Goal: Information Seeking & Learning: Find specific fact

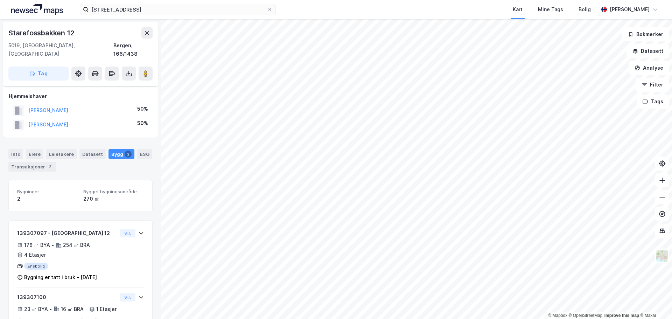
scroll to position [25, 0]
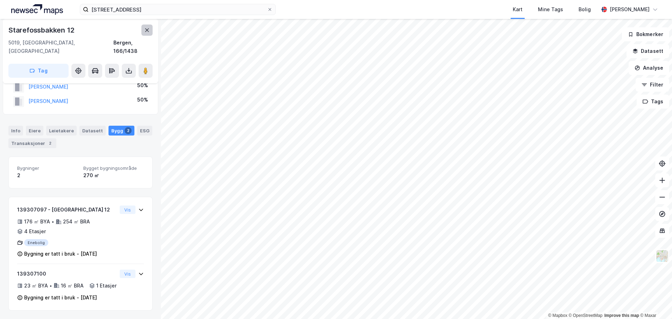
click at [151, 33] on button at bounding box center [146, 30] width 11 height 11
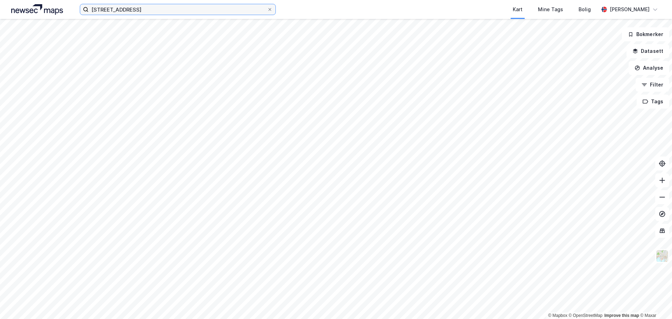
click at [140, 11] on input "[STREET_ADDRESS]" at bounding box center [178, 9] width 179 height 11
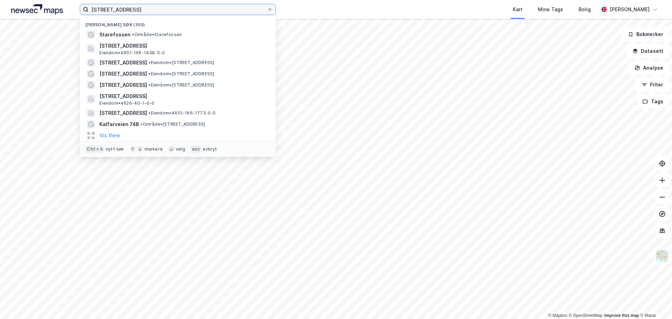
click at [140, 11] on input "[STREET_ADDRESS]" at bounding box center [178, 9] width 179 height 11
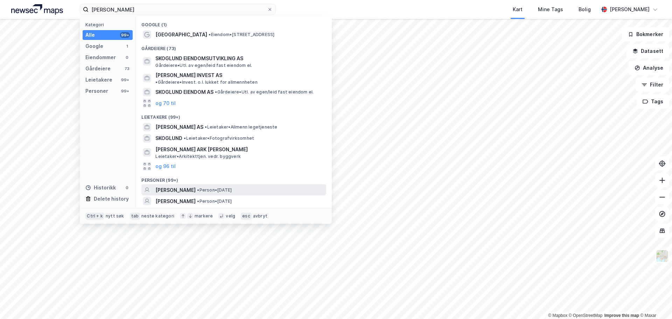
click at [173, 186] on span "[PERSON_NAME]" at bounding box center [175, 190] width 40 height 8
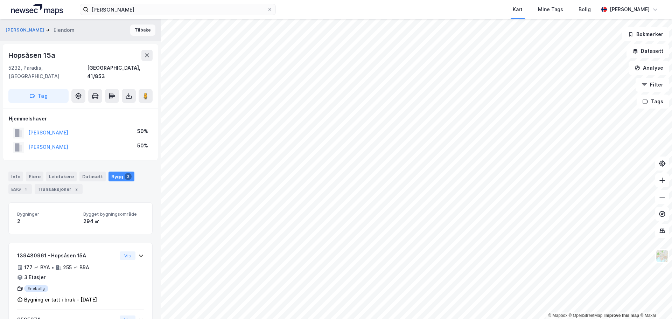
click at [140, 32] on button "Tilbake" at bounding box center [142, 30] width 25 height 11
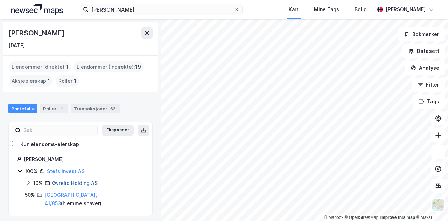
click at [76, 182] on link "Øvrelid Holding AS" at bounding box center [75, 183] width 46 height 6
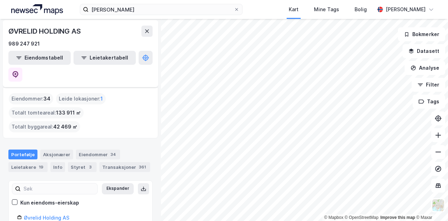
scroll to position [35, 0]
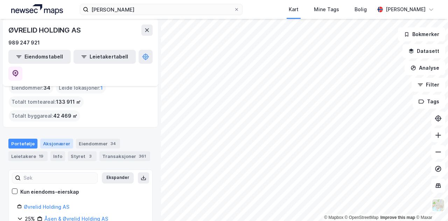
click at [46, 139] on div "Aksjonærer" at bounding box center [56, 144] width 33 height 10
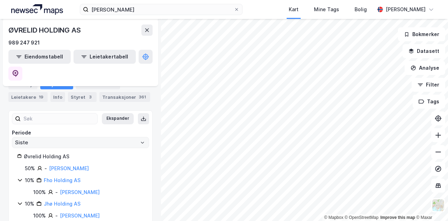
scroll to position [59, 0]
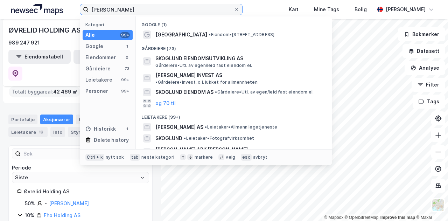
click at [126, 11] on input "[PERSON_NAME]" at bounding box center [161, 9] width 145 height 11
paste input "[PERSON_NAME]"
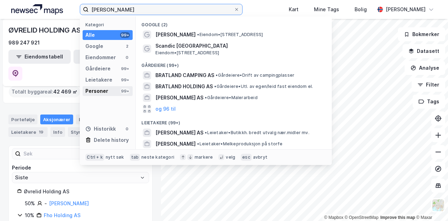
type input "[PERSON_NAME]"
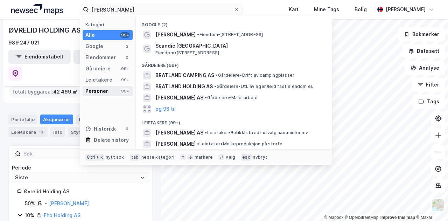
click at [106, 89] on div "Personer" at bounding box center [96, 91] width 23 height 8
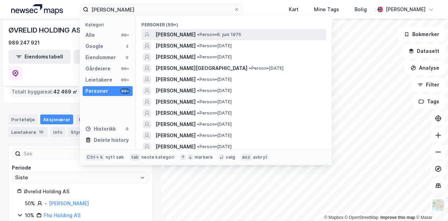
click at [174, 33] on span "[PERSON_NAME]" at bounding box center [175, 34] width 40 height 8
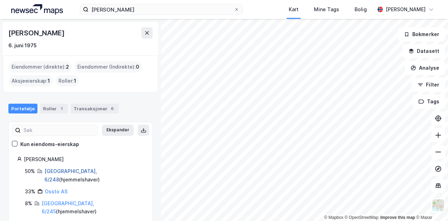
click at [48, 171] on link "[GEOGRAPHIC_DATA], 6/248" at bounding box center [70, 175] width 53 height 14
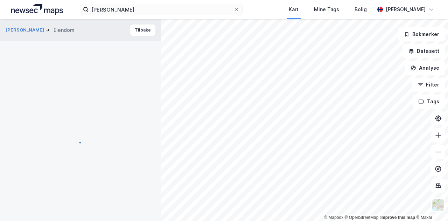
scroll to position [1, 0]
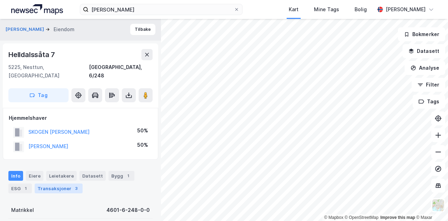
click at [62, 183] on div "Transaksjoner 3" at bounding box center [59, 188] width 48 height 10
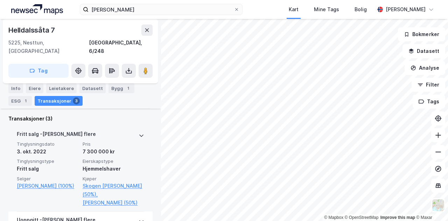
scroll to position [209, 0]
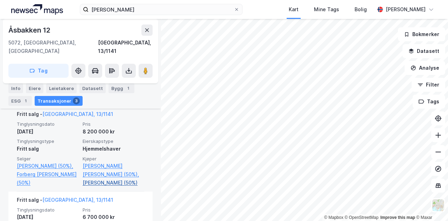
scroll to position [186, 0]
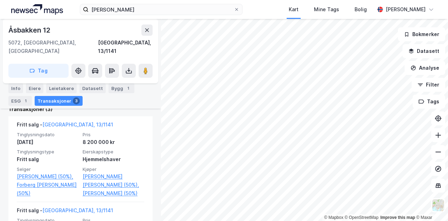
click at [310, 221] on html "[PERSON_NAME] Kart Mine Tags Bolig [PERSON_NAME] © Mapbox © OpenStreetMap Impro…" at bounding box center [224, 110] width 448 height 221
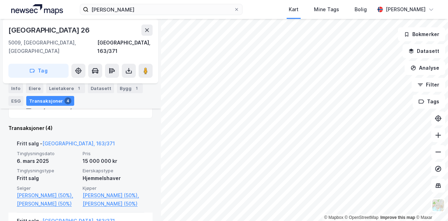
scroll to position [186, 0]
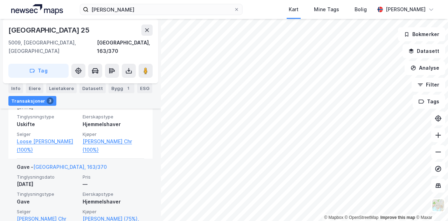
scroll to position [256, 0]
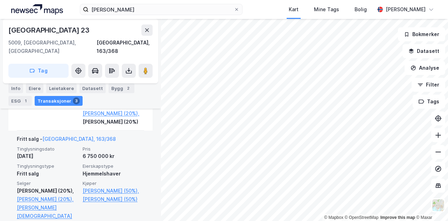
scroll to position [326, 0]
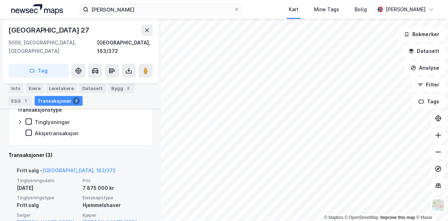
scroll to position [186, 0]
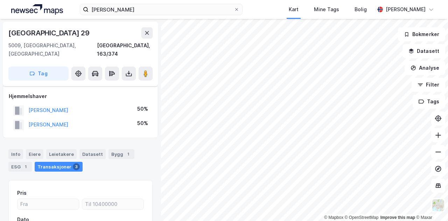
scroll to position [81, 0]
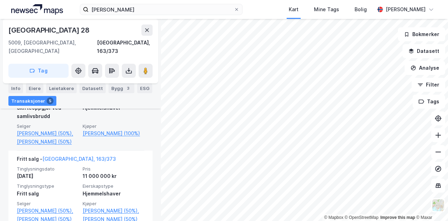
scroll to position [172, 0]
